Goal: Transaction & Acquisition: Download file/media

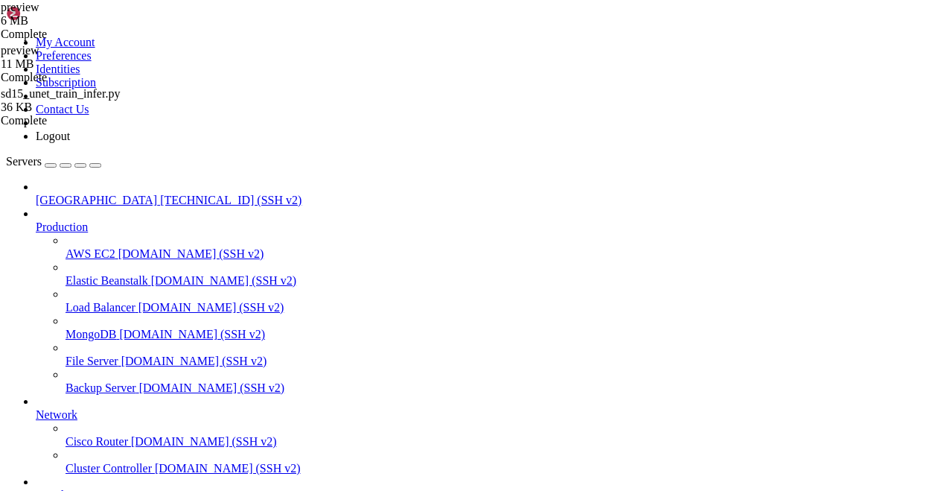
scroll to position [456, 0]
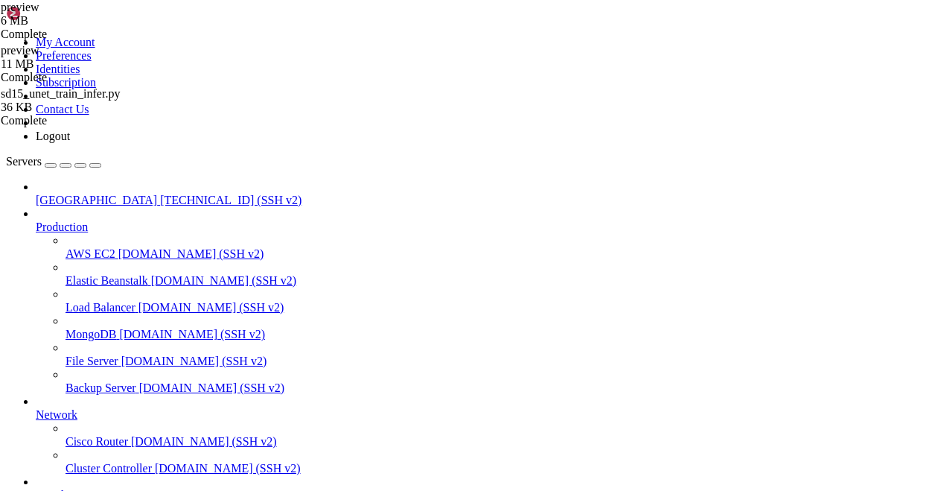
drag, startPoint x: 303, startPoint y: 25, endPoint x: 271, endPoint y: 29, distance: 32.3
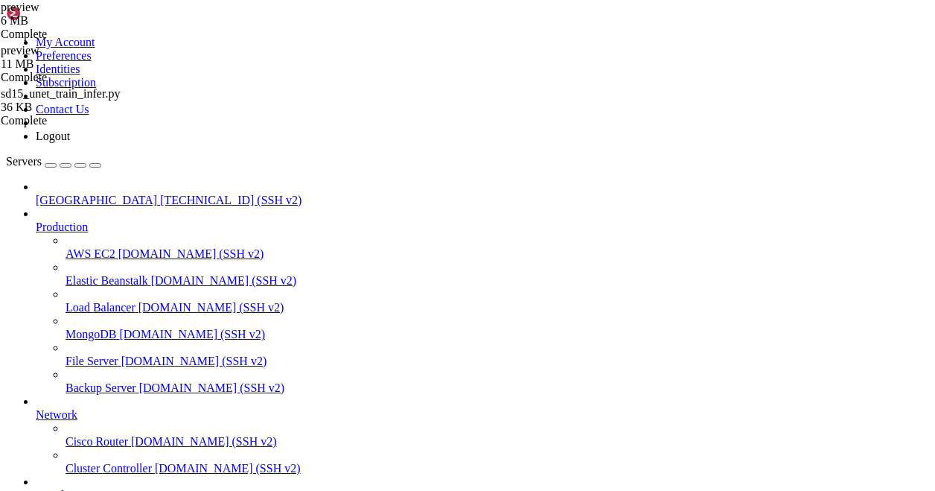
type input "/mnt/blockstorage/ckpt"
